Goal: Task Accomplishment & Management: Use online tool/utility

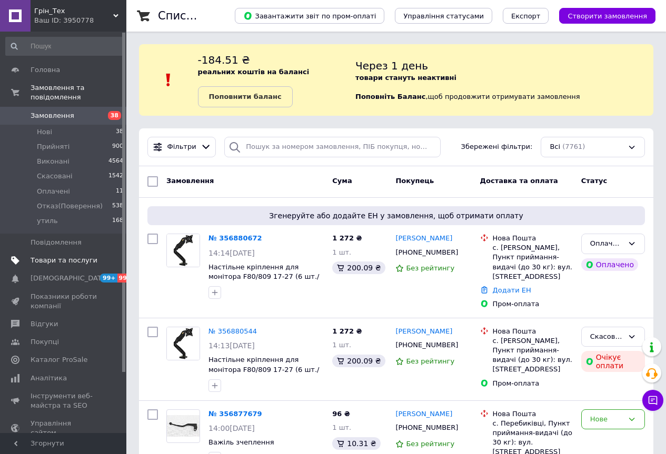
click at [58, 256] on span "Товари та послуги" at bounding box center [64, 260] width 67 height 9
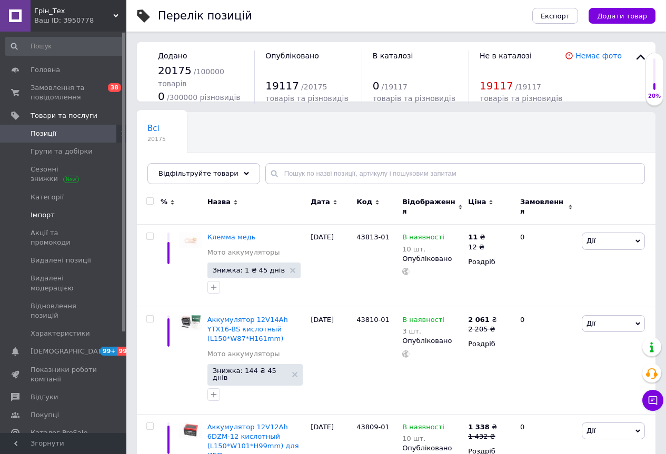
click at [48, 214] on span "Імпорт" at bounding box center [43, 214] width 24 height 9
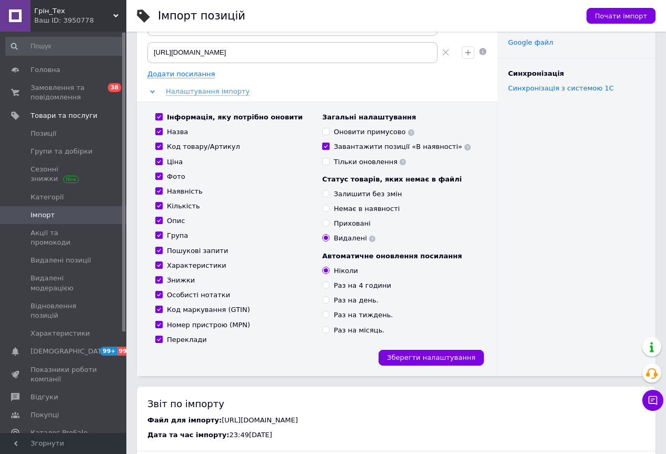
scroll to position [105, 0]
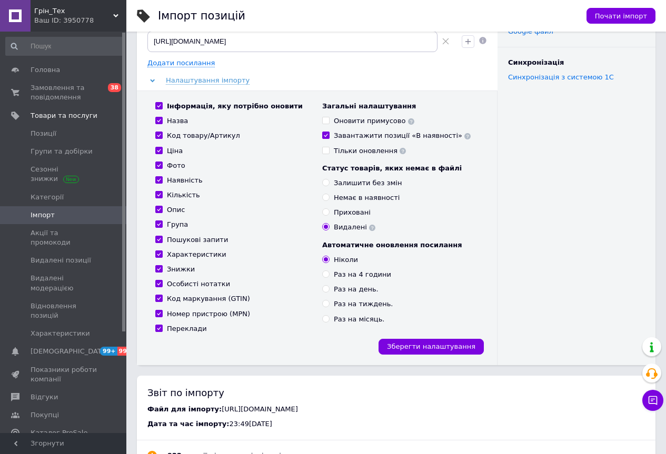
click at [464, 139] on use at bounding box center [467, 136] width 6 height 6
click at [488, 204] on div "Інформація, яку потрібно оновити Назва Код товару/Артикул Ціна Фото Наявність К…" at bounding box center [317, 227] width 360 height 275
click at [621, 18] on span "Почати імпорт" at bounding box center [621, 16] width 52 height 8
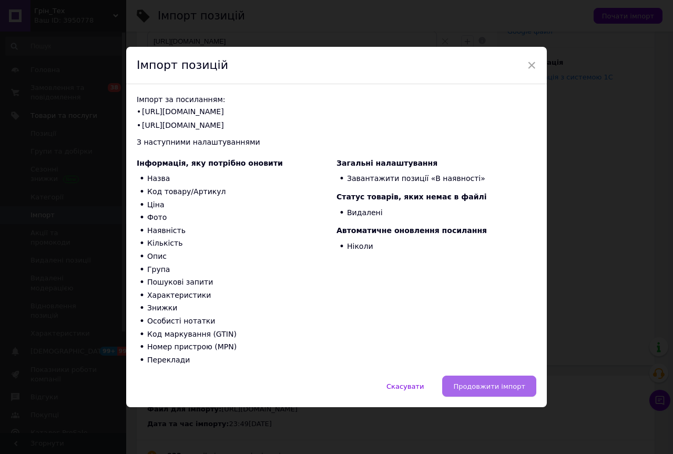
click at [486, 382] on span "Продовжити імпорт" at bounding box center [490, 386] width 72 height 8
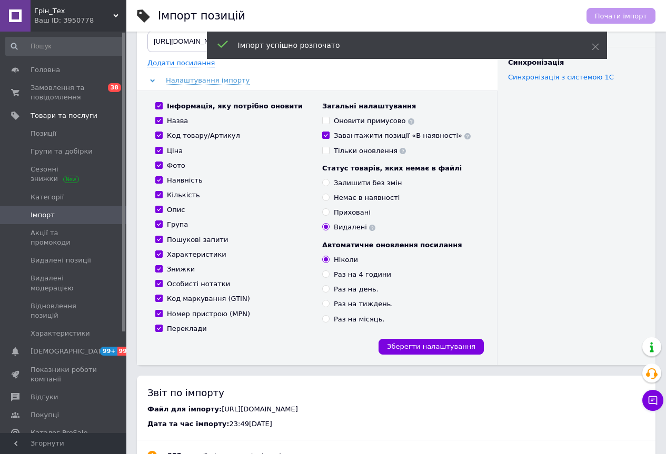
drag, startPoint x: 95, startPoint y: 23, endPoint x: 88, endPoint y: 49, distance: 27.8
click at [95, 23] on div "Ваш ID: 3950778" at bounding box center [80, 20] width 92 height 9
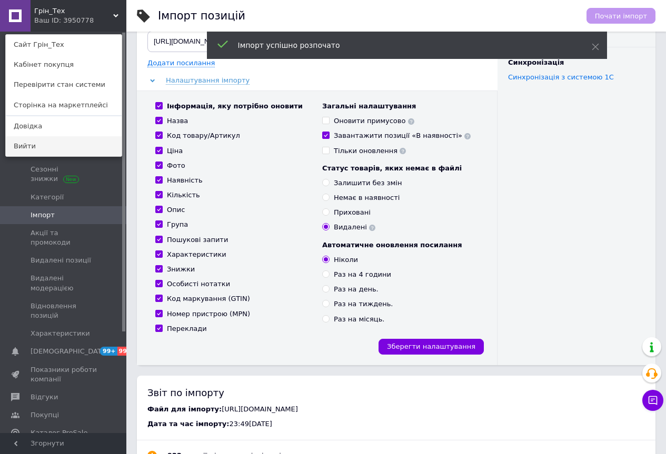
click at [42, 145] on link "Вийти" at bounding box center [64, 146] width 116 height 20
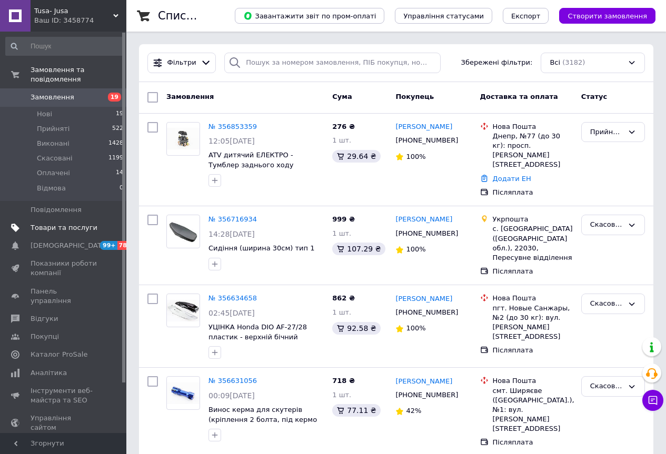
click at [54, 223] on link "Товари та послуги" at bounding box center [64, 228] width 129 height 18
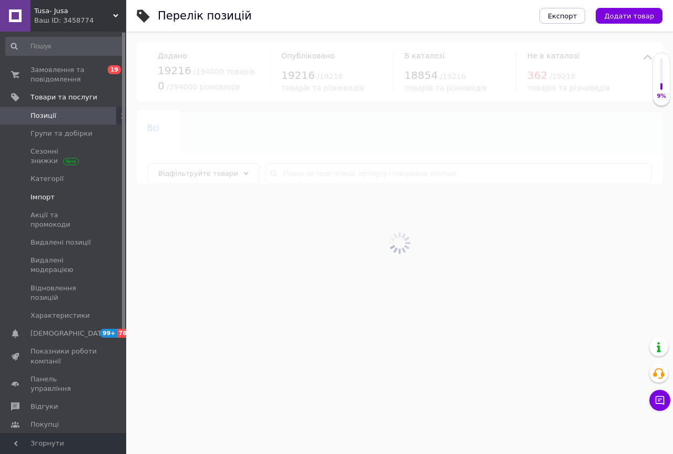
click at [42, 196] on span "Імпорт" at bounding box center [43, 197] width 24 height 9
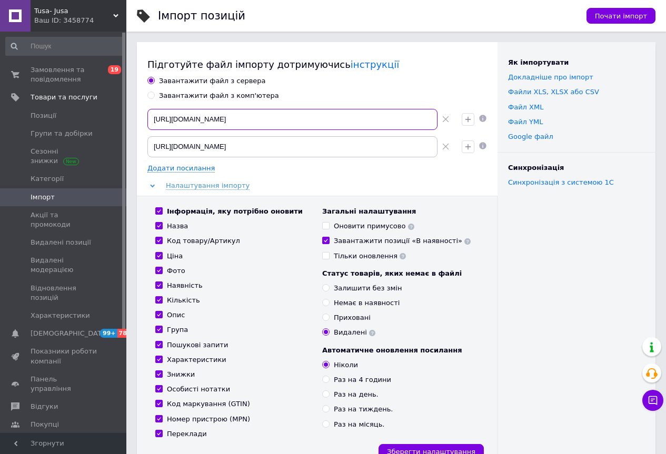
click at [409, 119] on input "[URL][DOMAIN_NAME]" at bounding box center [292, 119] width 290 height 21
click at [446, 121] on use at bounding box center [445, 119] width 6 height 6
type input "[URL][DOMAIN_NAME]"
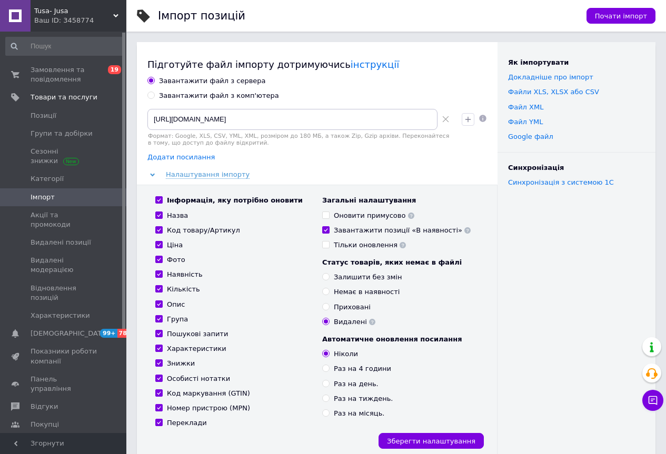
click at [173, 156] on span "Додати посилання" at bounding box center [180, 157] width 67 height 8
radio input "true"
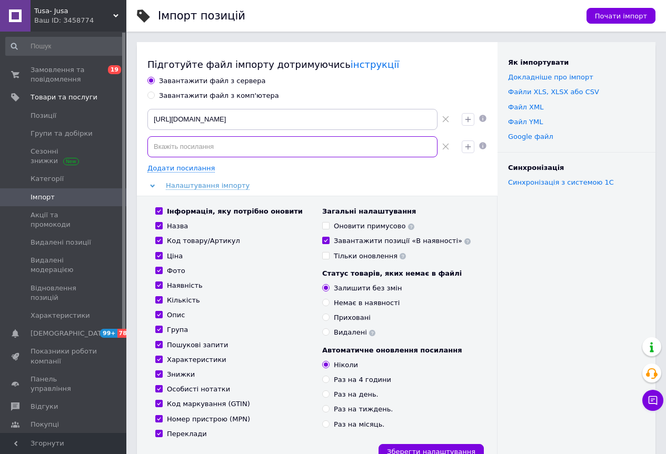
click at [218, 146] on input at bounding box center [292, 146] width 290 height 21
paste input "[URL][DOMAIN_NAME]"
type input "[URL][DOMAIN_NAME]"
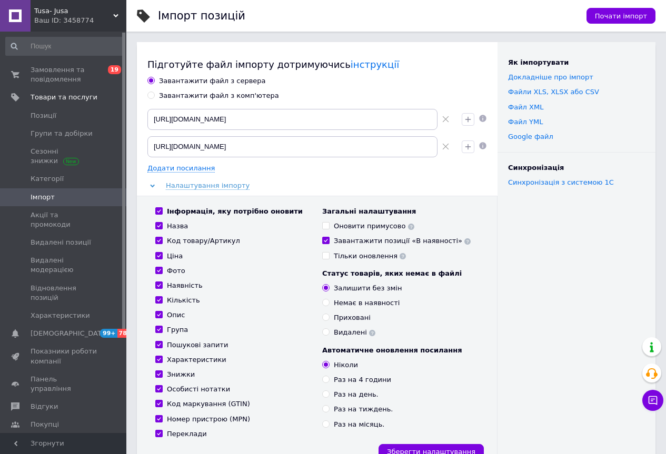
click at [470, 189] on div "Налаштування імпорту" at bounding box center [316, 185] width 339 height 9
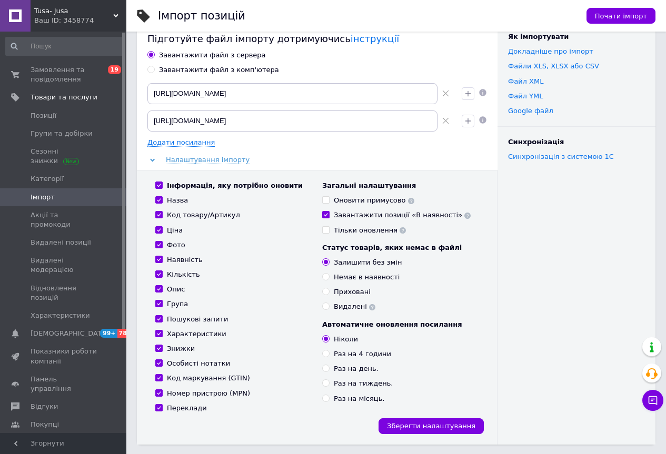
scroll to position [210, 0]
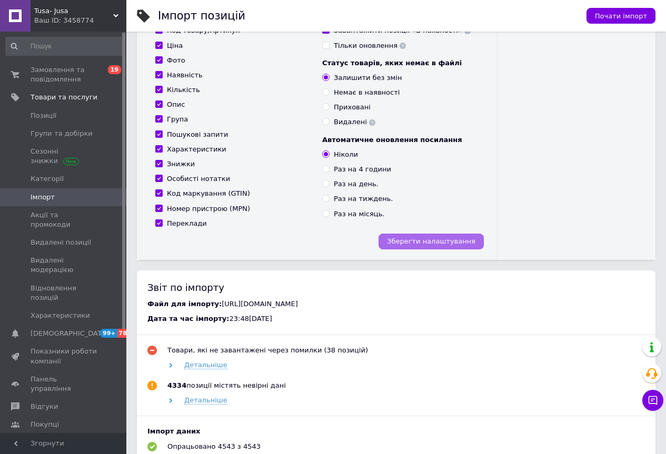
click at [450, 237] on span "Зберегти налаштування" at bounding box center [431, 241] width 88 height 8
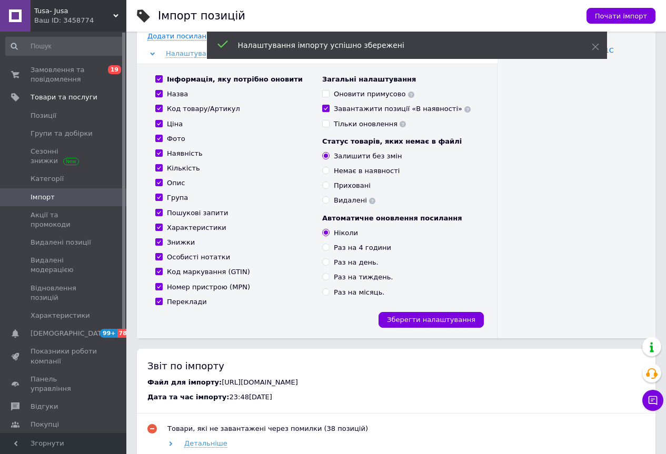
scroll to position [0, 0]
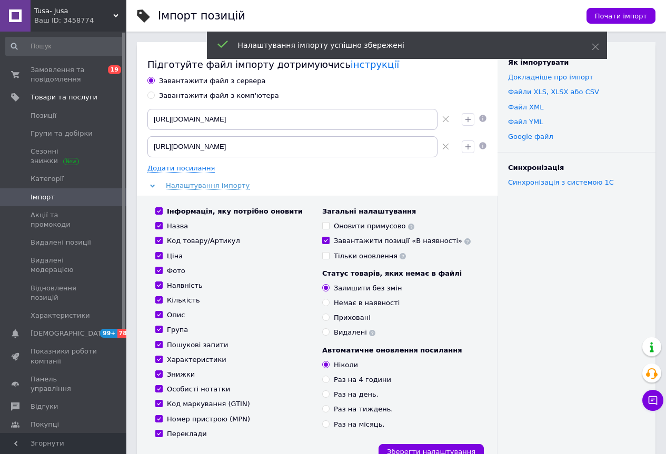
click at [331, 330] on label "Видалені" at bounding box center [348, 332] width 53 height 9
click at [329, 330] on input "Видалені" at bounding box center [325, 331] width 7 height 7
radio input "true"
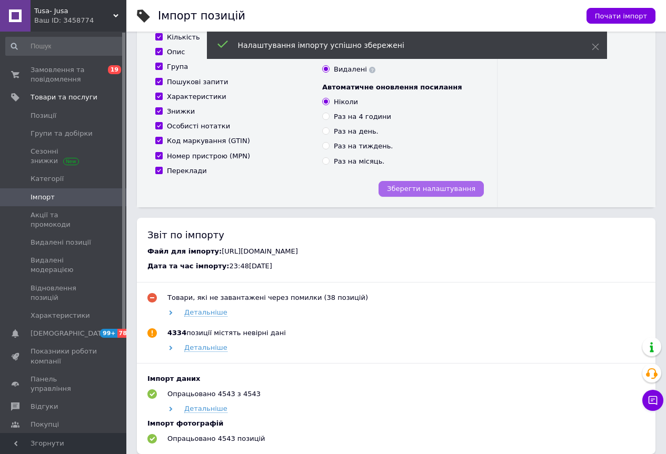
click at [455, 189] on span "Зберегти налаштування" at bounding box center [431, 189] width 88 height 8
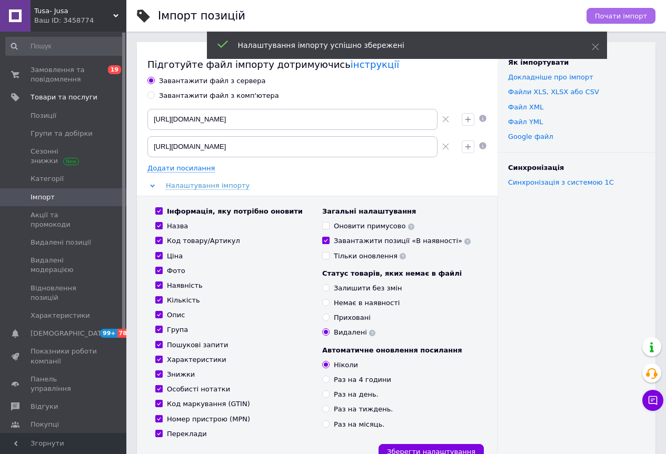
click at [625, 16] on span "Почати імпорт" at bounding box center [621, 16] width 52 height 8
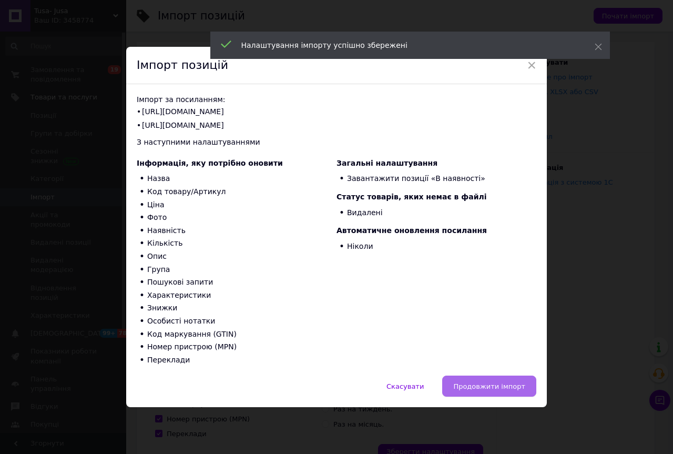
click at [489, 384] on span "Продовжити імпорт" at bounding box center [490, 386] width 72 height 8
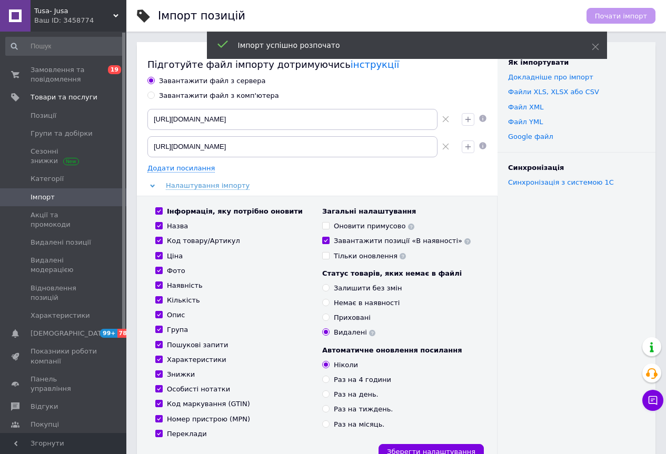
click at [563, 299] on div "Як імпортувати Докладніше про імпорт Файли ХLS, XLSX або CSV Файл XML Файл YML …" at bounding box center [576, 256] width 158 height 428
